Goal: Navigation & Orientation: Find specific page/section

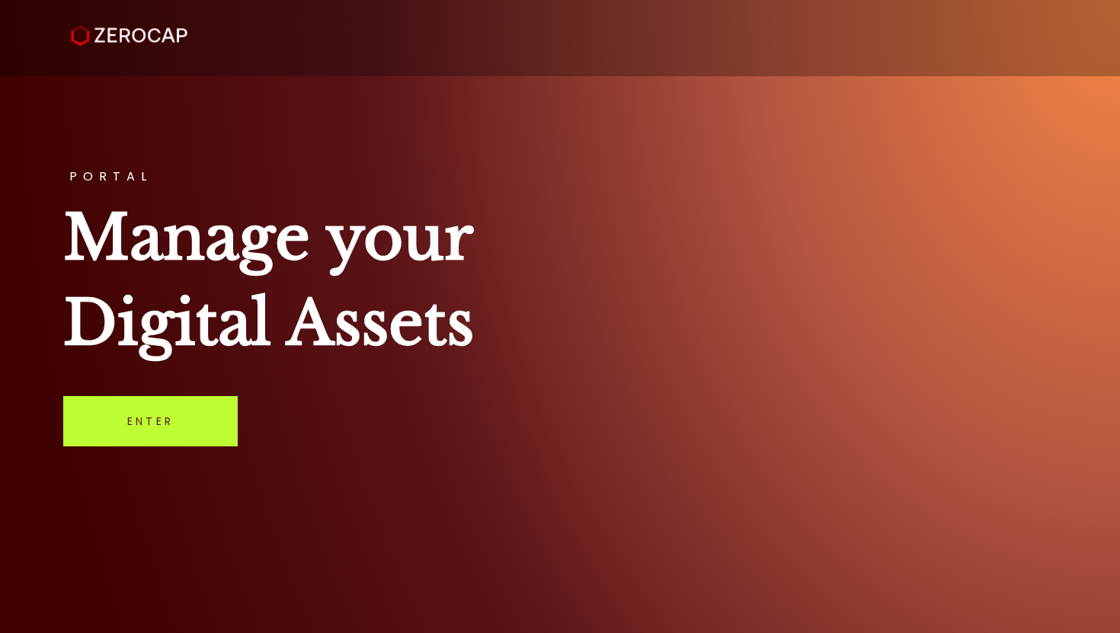
click at [158, 417] on link "Enter" at bounding box center [150, 421] width 174 height 50
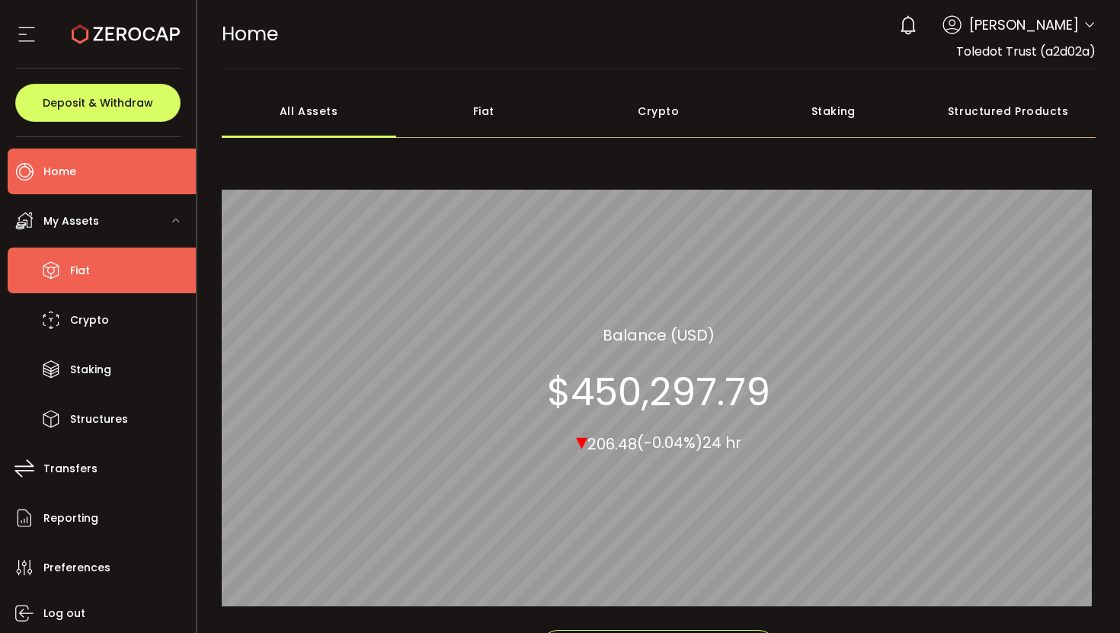
click at [109, 271] on li "Fiat" at bounding box center [102, 271] width 188 height 46
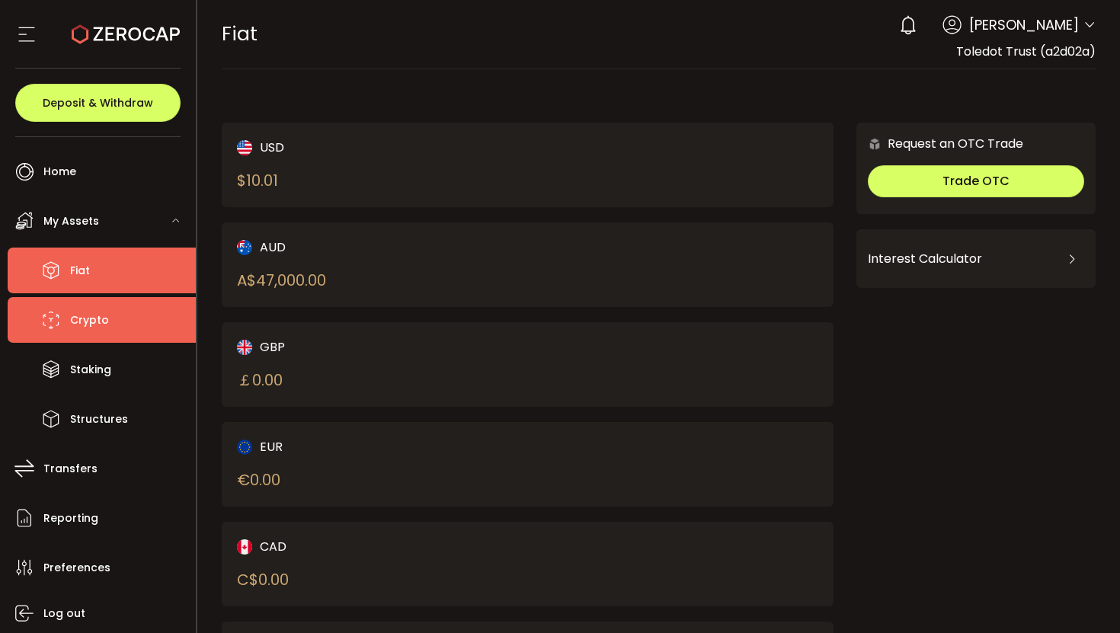
click at [95, 315] on span "Crypto" at bounding box center [89, 320] width 39 height 22
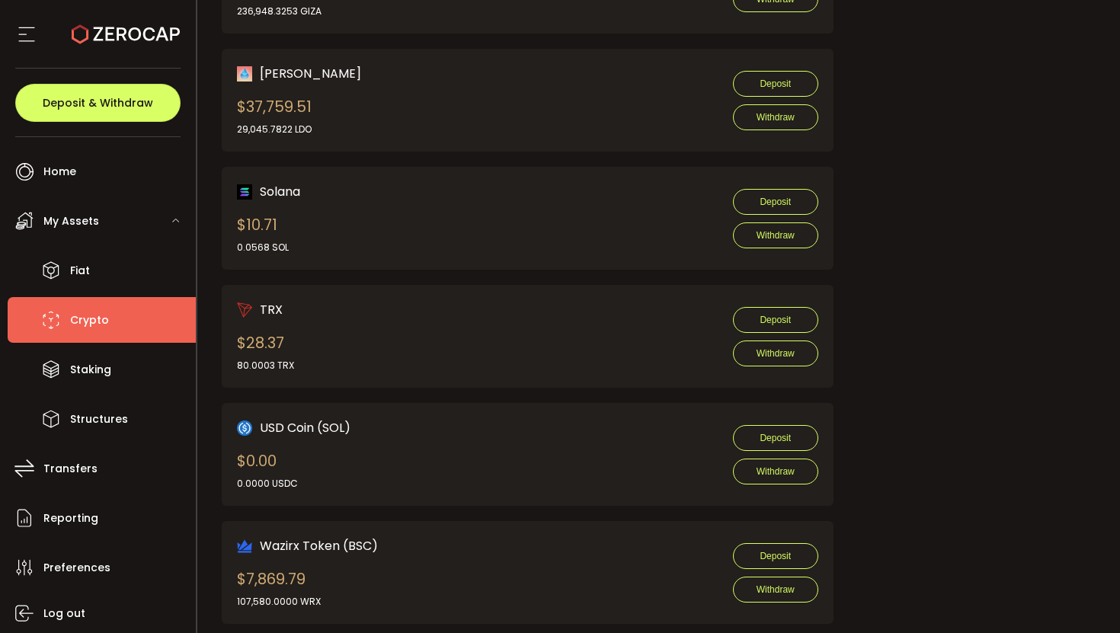
scroll to position [1553, 0]
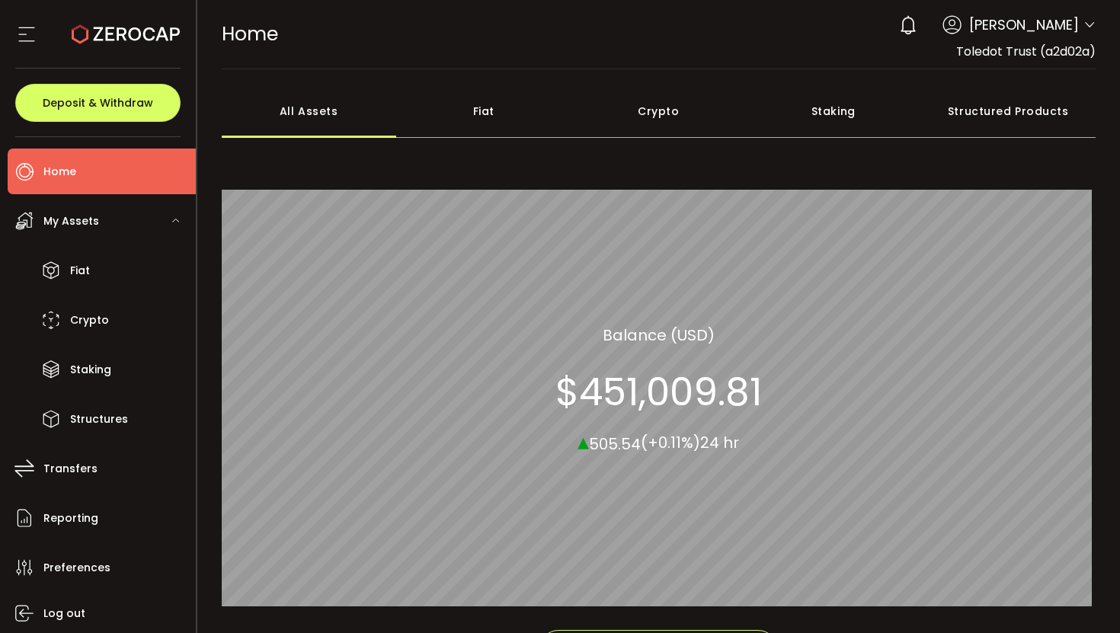
click at [720, 187] on div "Crypto 93.29% All_Assets Balance (USD) $451,009.81 ▴ 505.54 (+0.11%) 24 hr" at bounding box center [659, 389] width 875 height 481
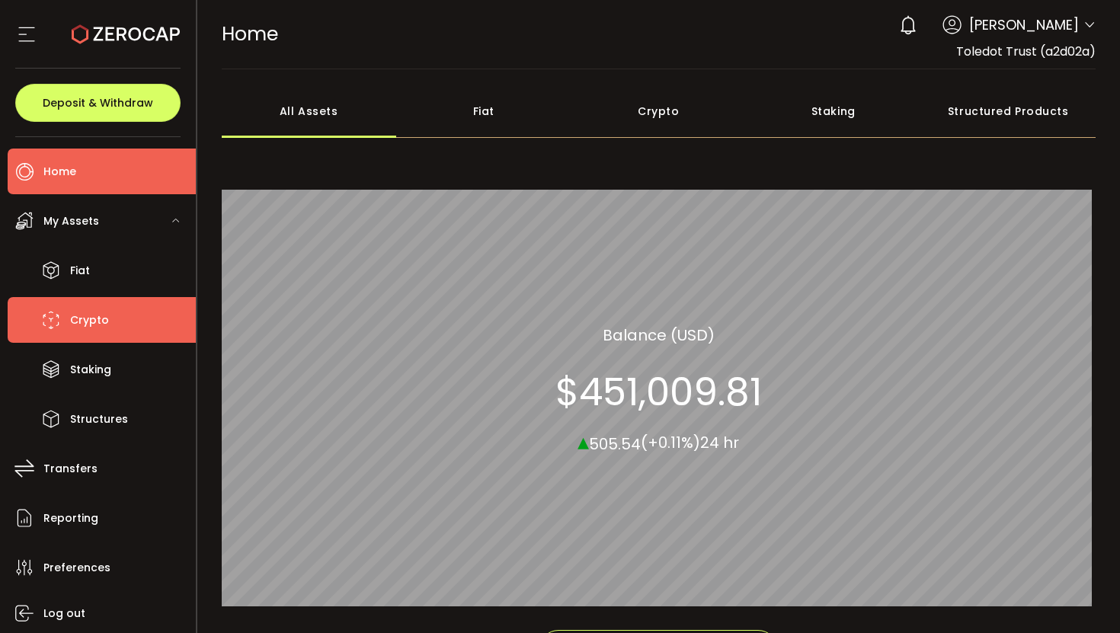
click at [114, 312] on li "Crypto" at bounding box center [102, 320] width 188 height 46
click at [133, 307] on li "Crypto" at bounding box center [102, 320] width 188 height 46
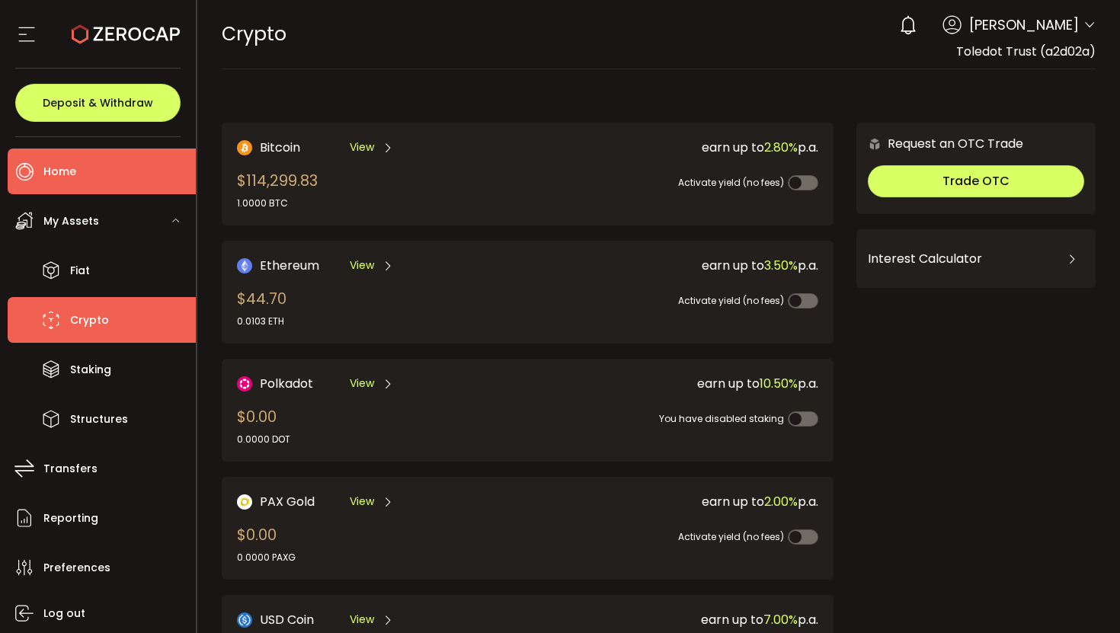
click at [73, 176] on span "Home" at bounding box center [59, 172] width 33 height 22
